Goal: Task Accomplishment & Management: Use online tool/utility

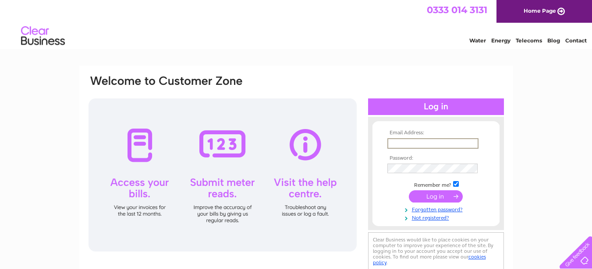
click at [414, 145] on input "text" at bounding box center [432, 143] width 91 height 11
type input "[EMAIL_ADDRESS][DOMAIN_NAME]"
click at [430, 195] on input "submit" at bounding box center [436, 197] width 54 height 12
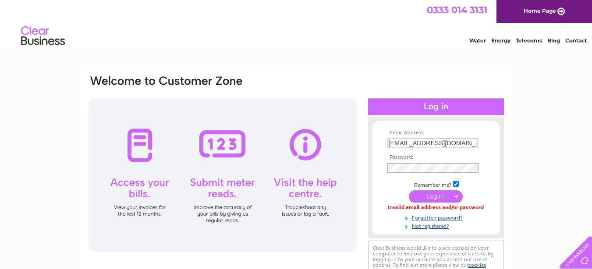
click at [423, 194] on input "submit" at bounding box center [436, 197] width 54 height 12
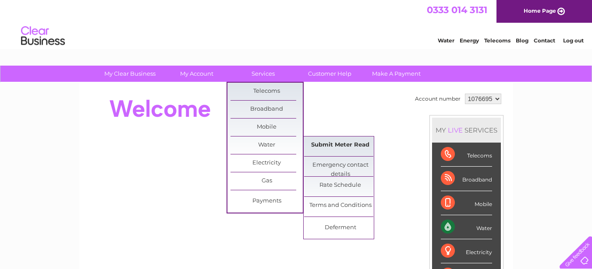
click at [314, 146] on link "Submit Meter Read" at bounding box center [340, 146] width 72 height 18
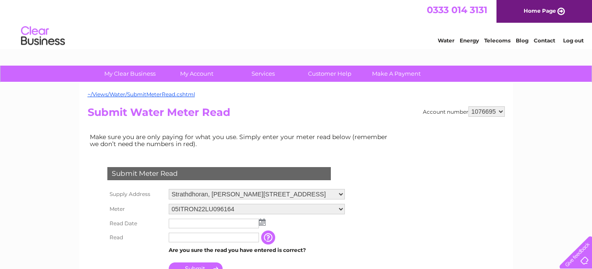
click at [262, 223] on img at bounding box center [262, 222] width 7 height 7
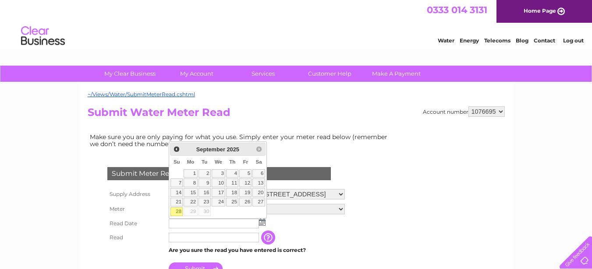
click at [179, 212] on link "28" at bounding box center [176, 212] width 12 height 9
type input "2025/09/28"
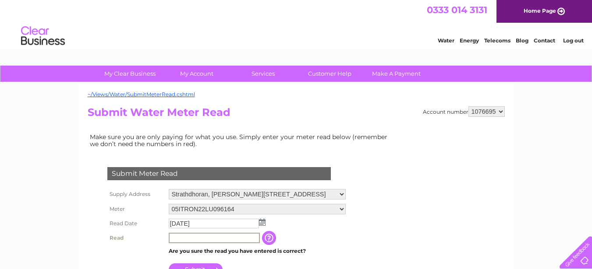
click at [185, 237] on input "text" at bounding box center [214, 238] width 91 height 11
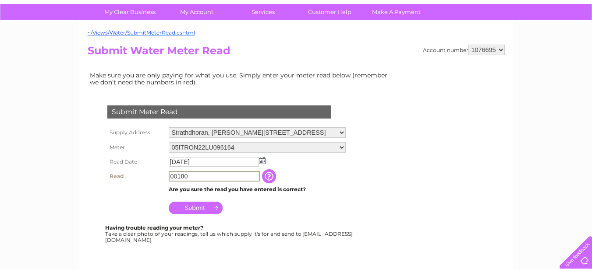
scroll to position [65, 0]
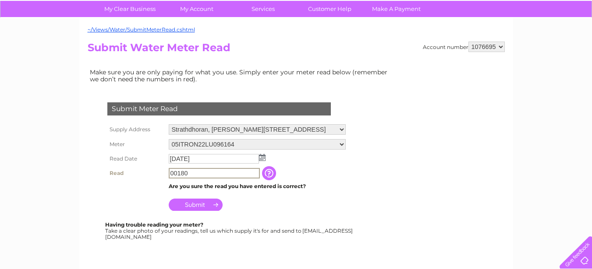
type input "00180"
click at [205, 207] on input "Submit" at bounding box center [196, 204] width 54 height 12
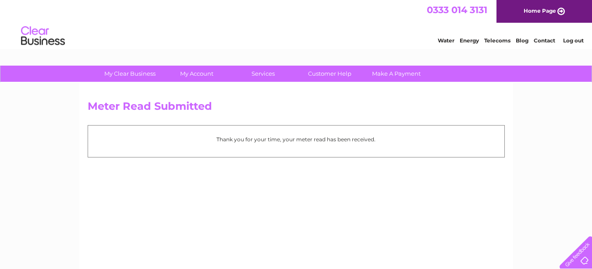
click at [574, 44] on link "Log out" at bounding box center [573, 40] width 21 height 7
